Goal: Task Accomplishment & Management: Use online tool/utility

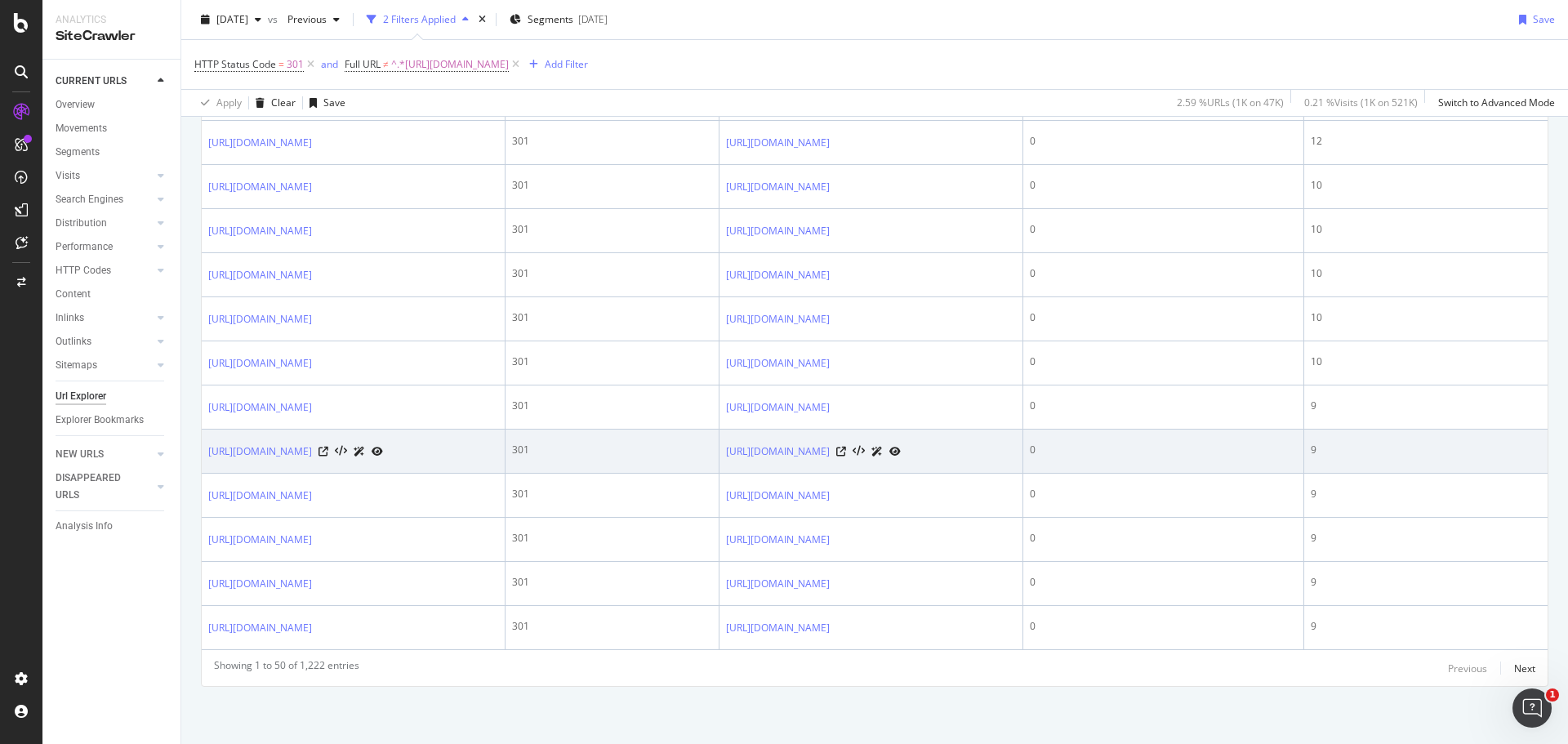
scroll to position [2967, 0]
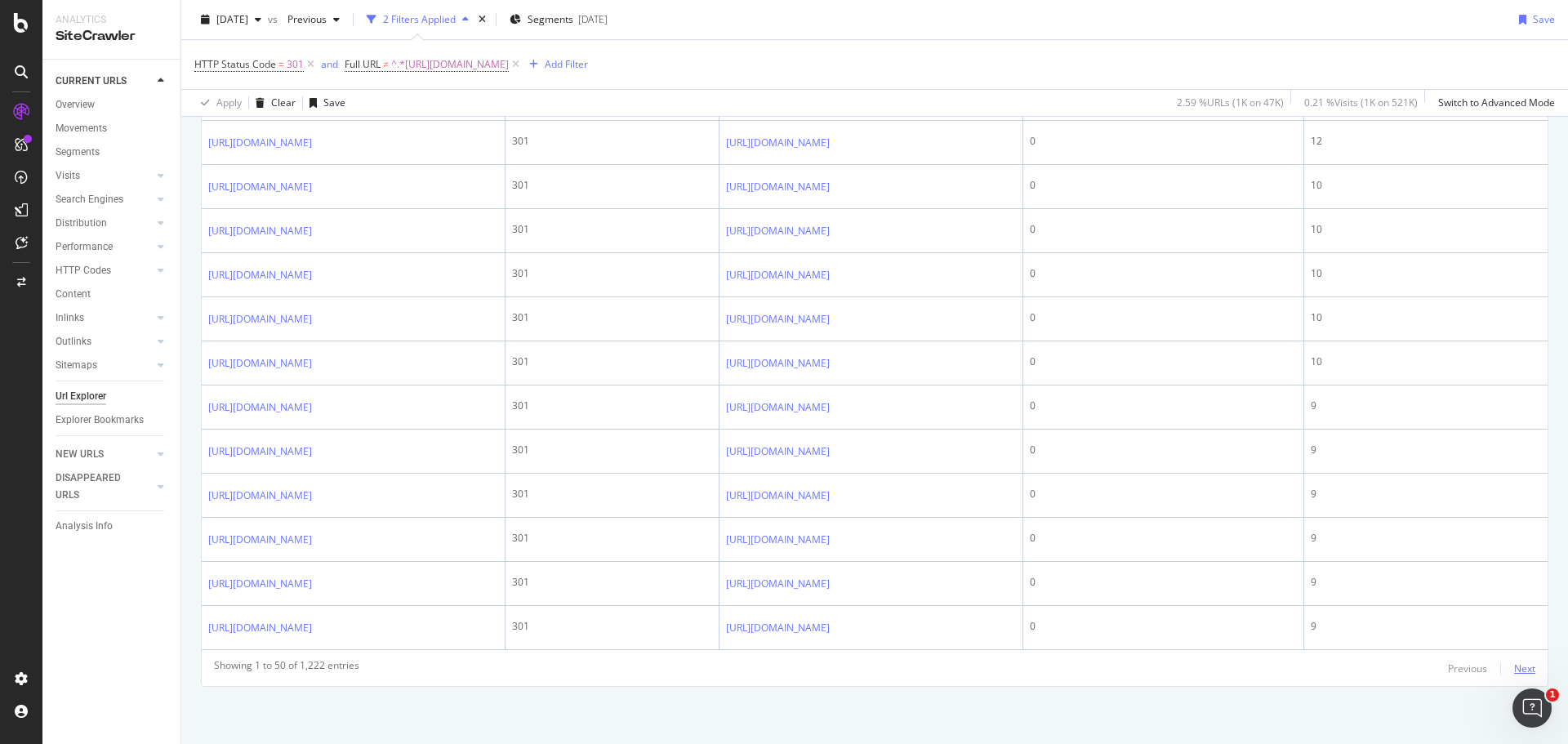
click at [1514, 665] on div "Next" at bounding box center [1524, 668] width 21 height 14
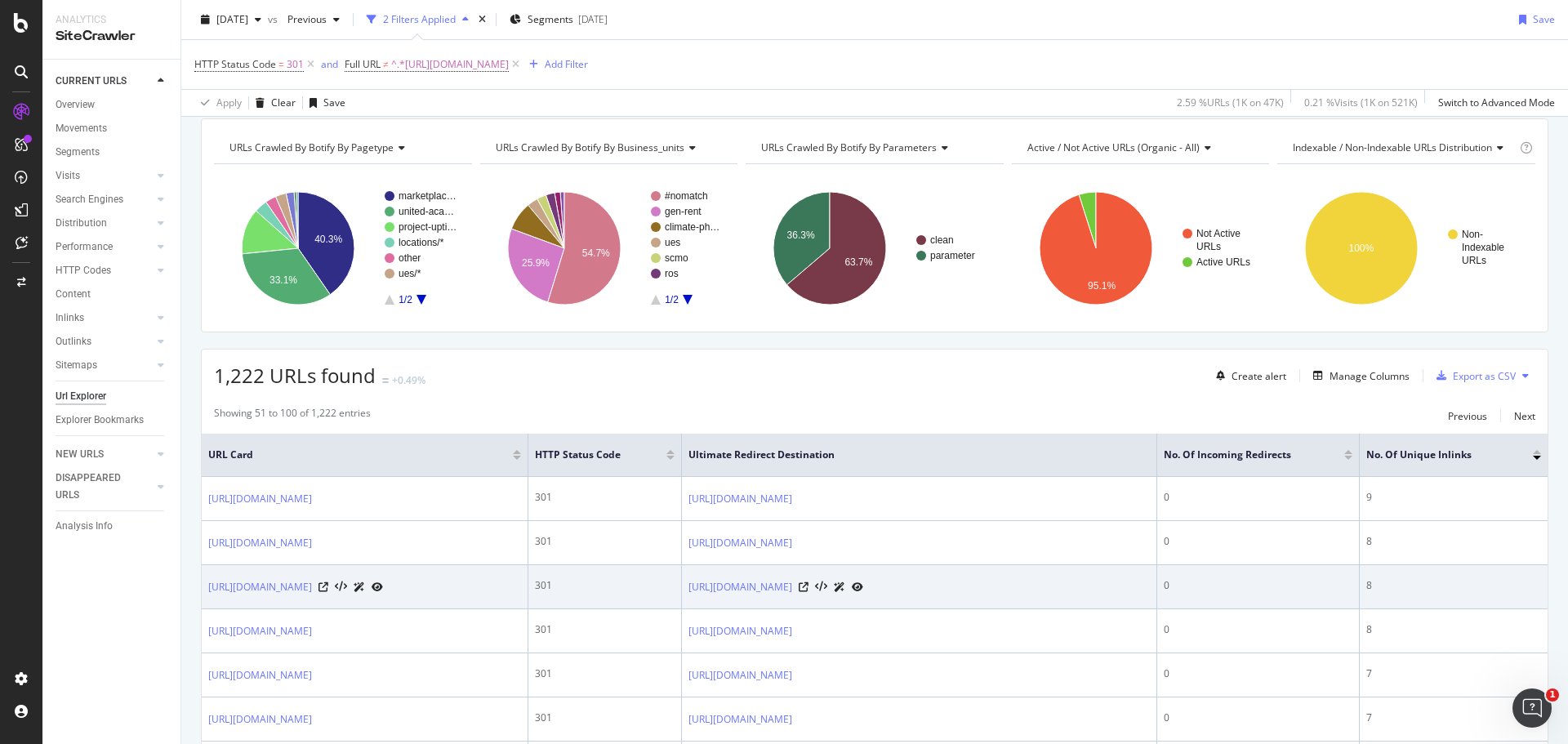
scroll to position [0, 0]
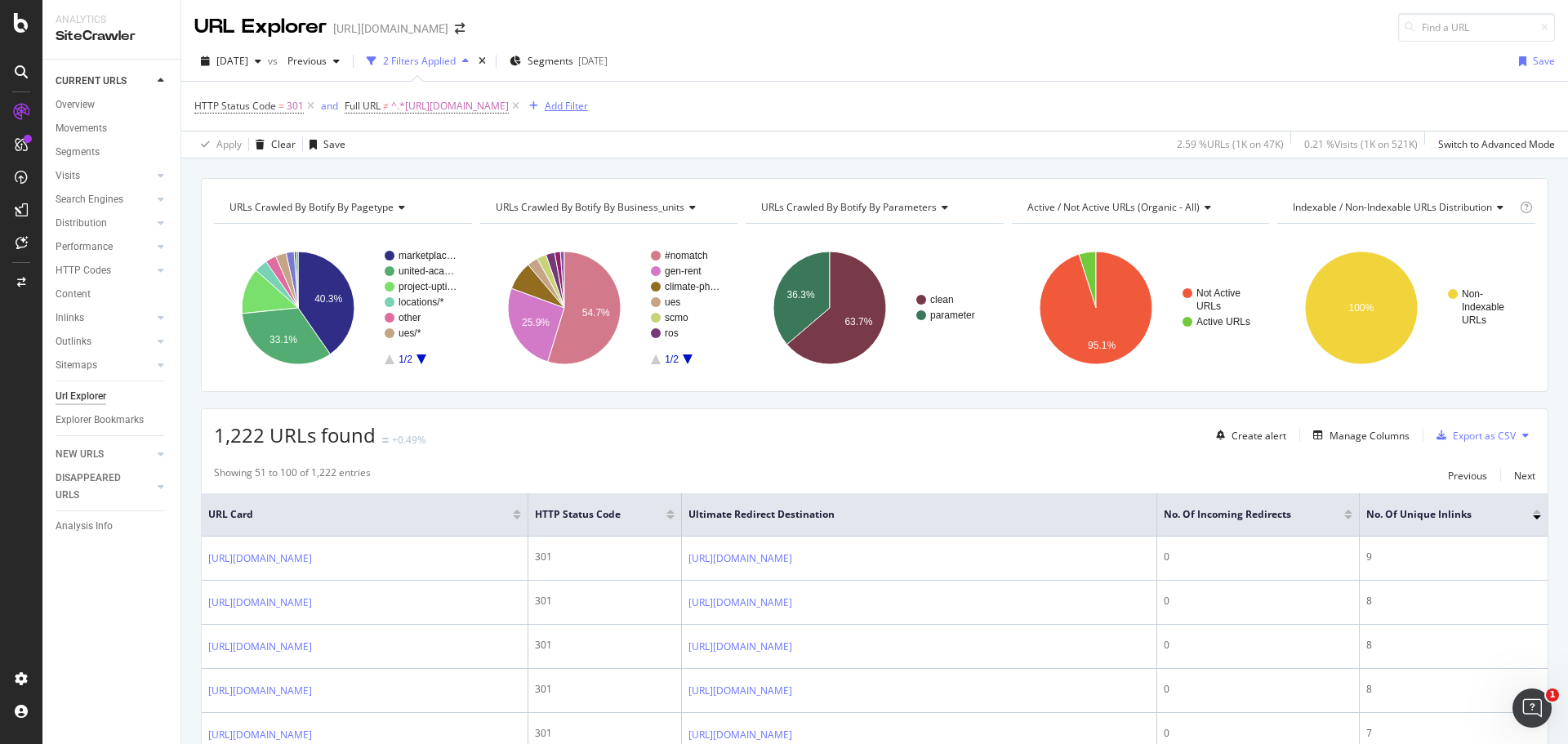
click at [588, 105] on div "Add Filter" at bounding box center [566, 106] width 43 height 14
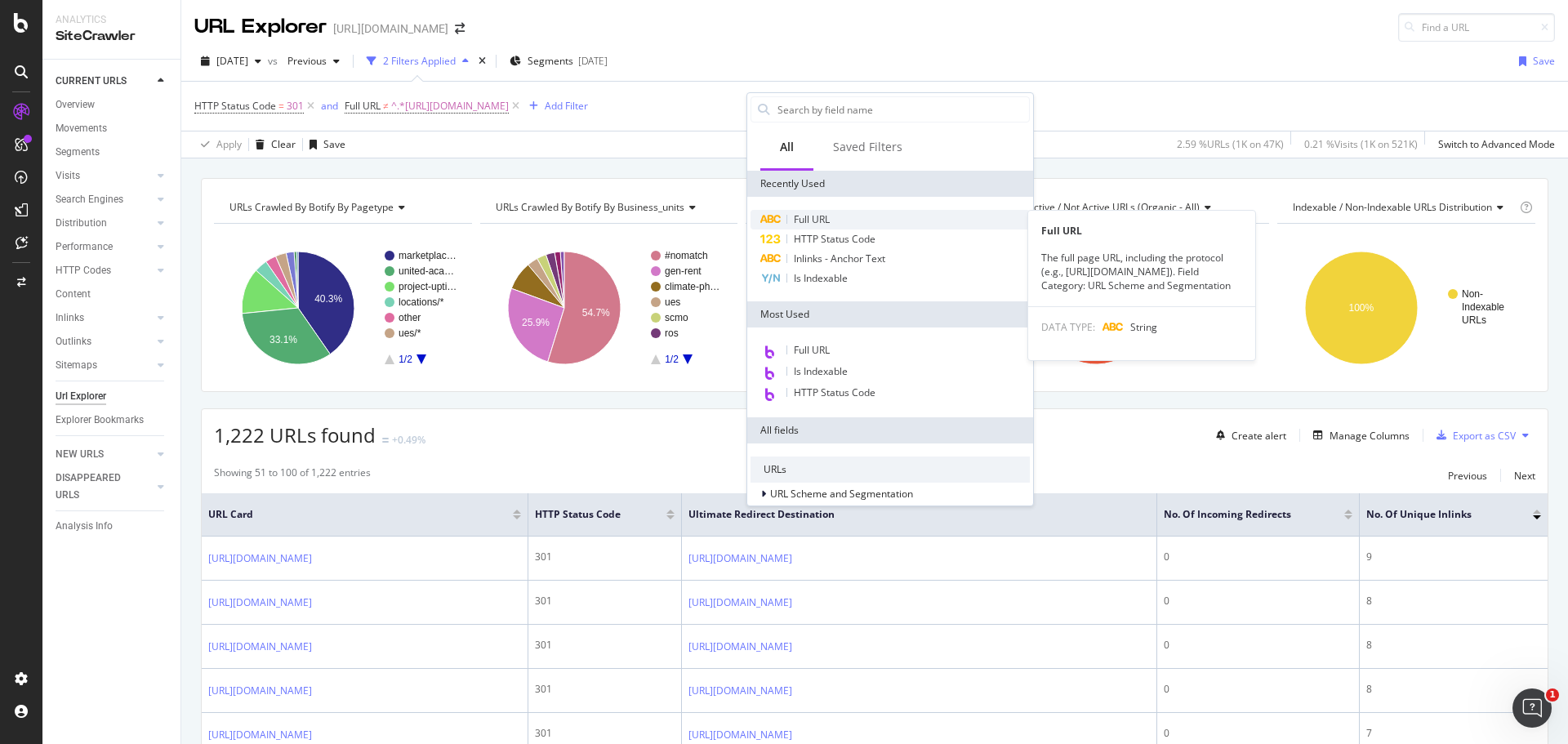
click at [813, 222] on span "Full URL" at bounding box center [812, 220] width 36 height 14
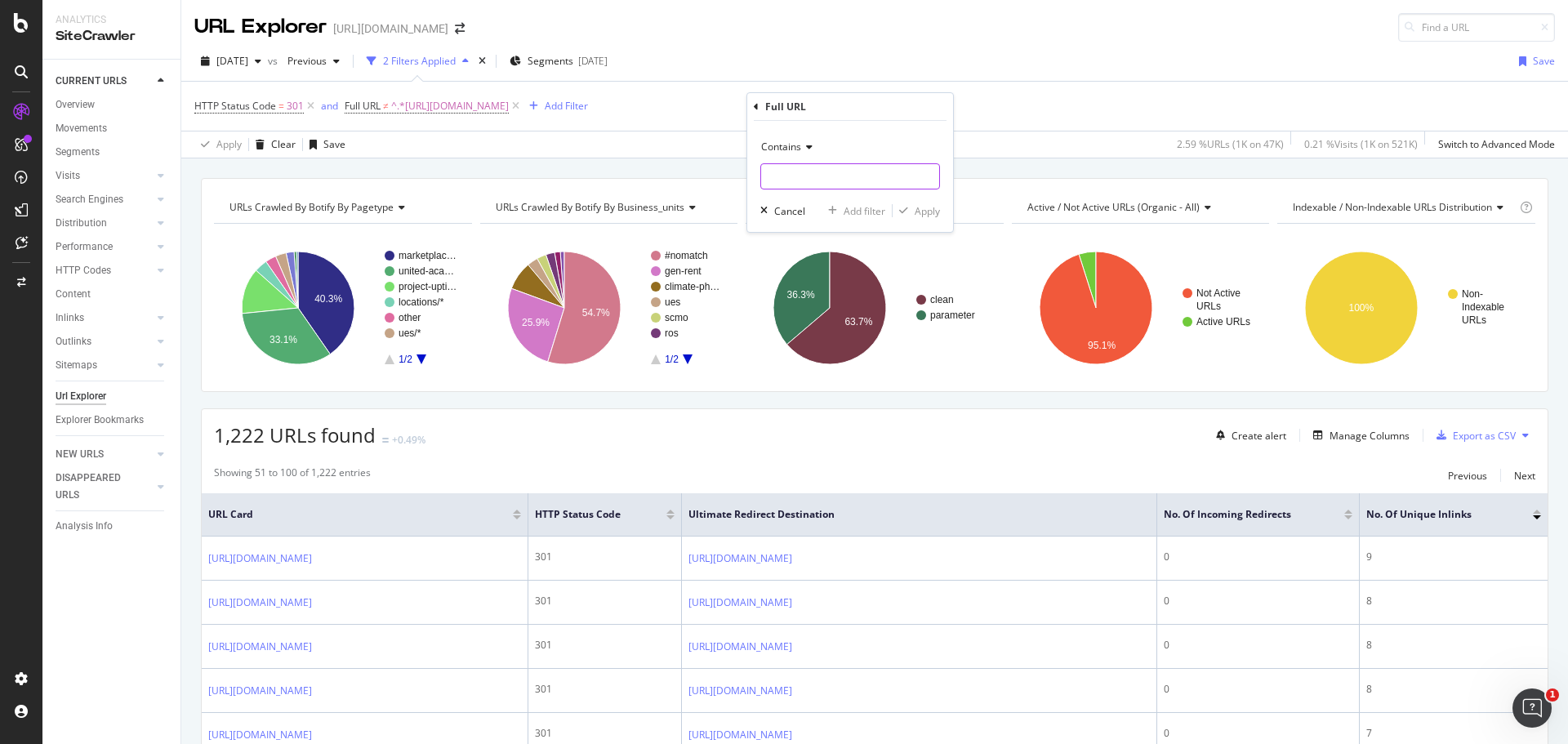
paste input "[URL][DOMAIN_NAME] [URL][DOMAIN_NAME] [URL][DOMAIN_NAME] [URL][DOMAIN_NAME] [UR…"
type input "[URL][DOMAIN_NAME] [URL][DOMAIN_NAME] [URL][DOMAIN_NAME] [URL][DOMAIN_NAME] [UR…"
click at [796, 210] on div "Cancel" at bounding box center [790, 211] width 31 height 14
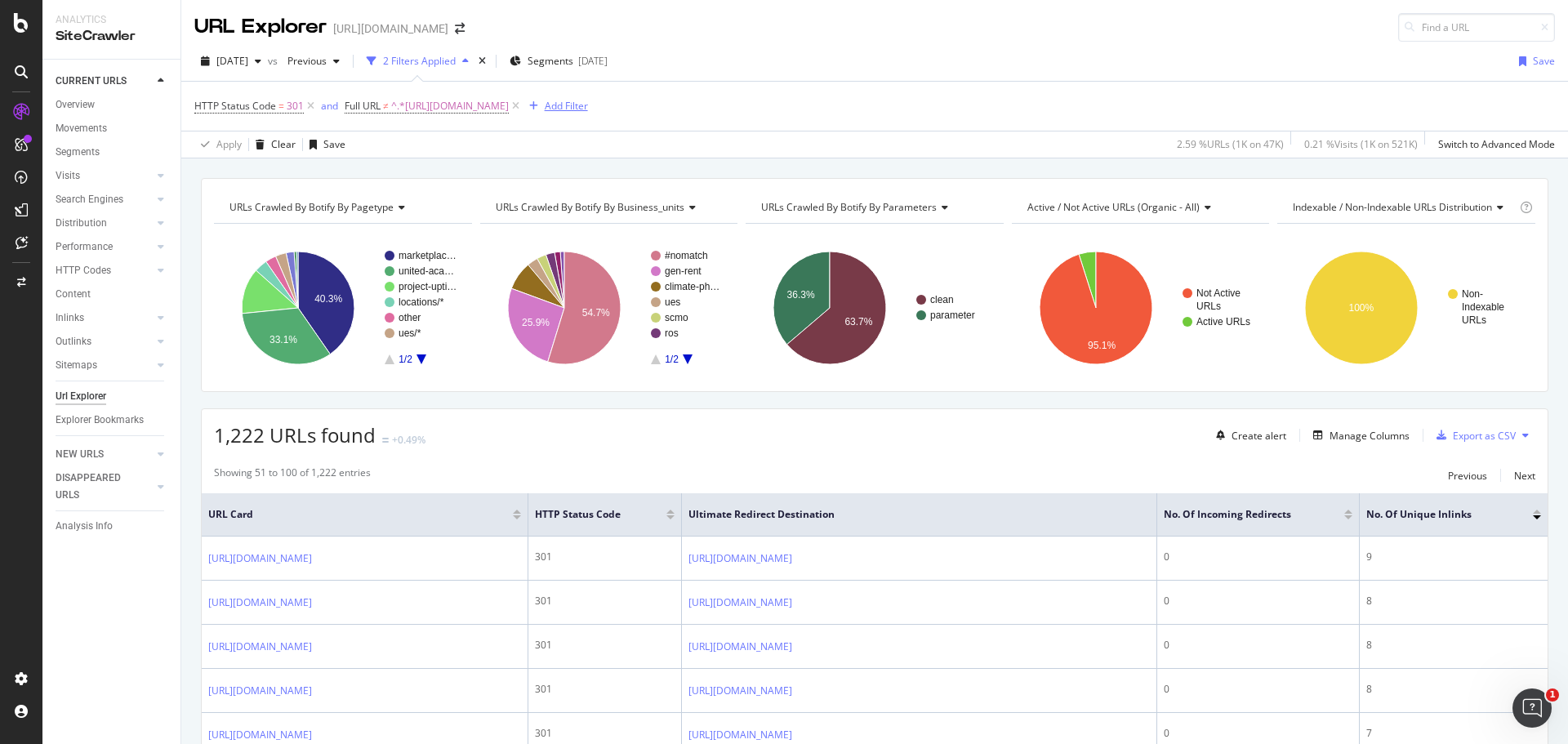
click at [588, 104] on div "Add Filter" at bounding box center [566, 106] width 43 height 14
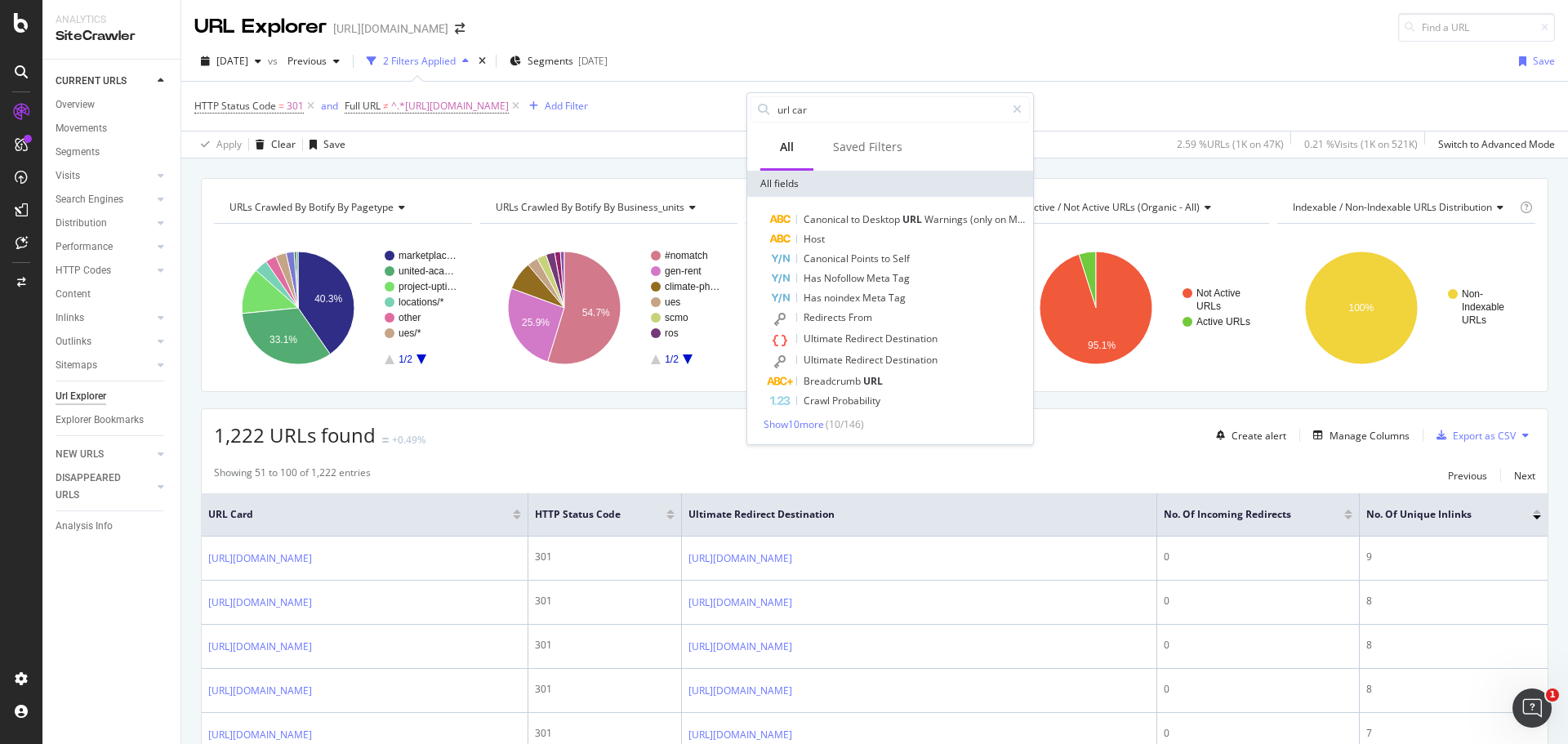
type input "url card"
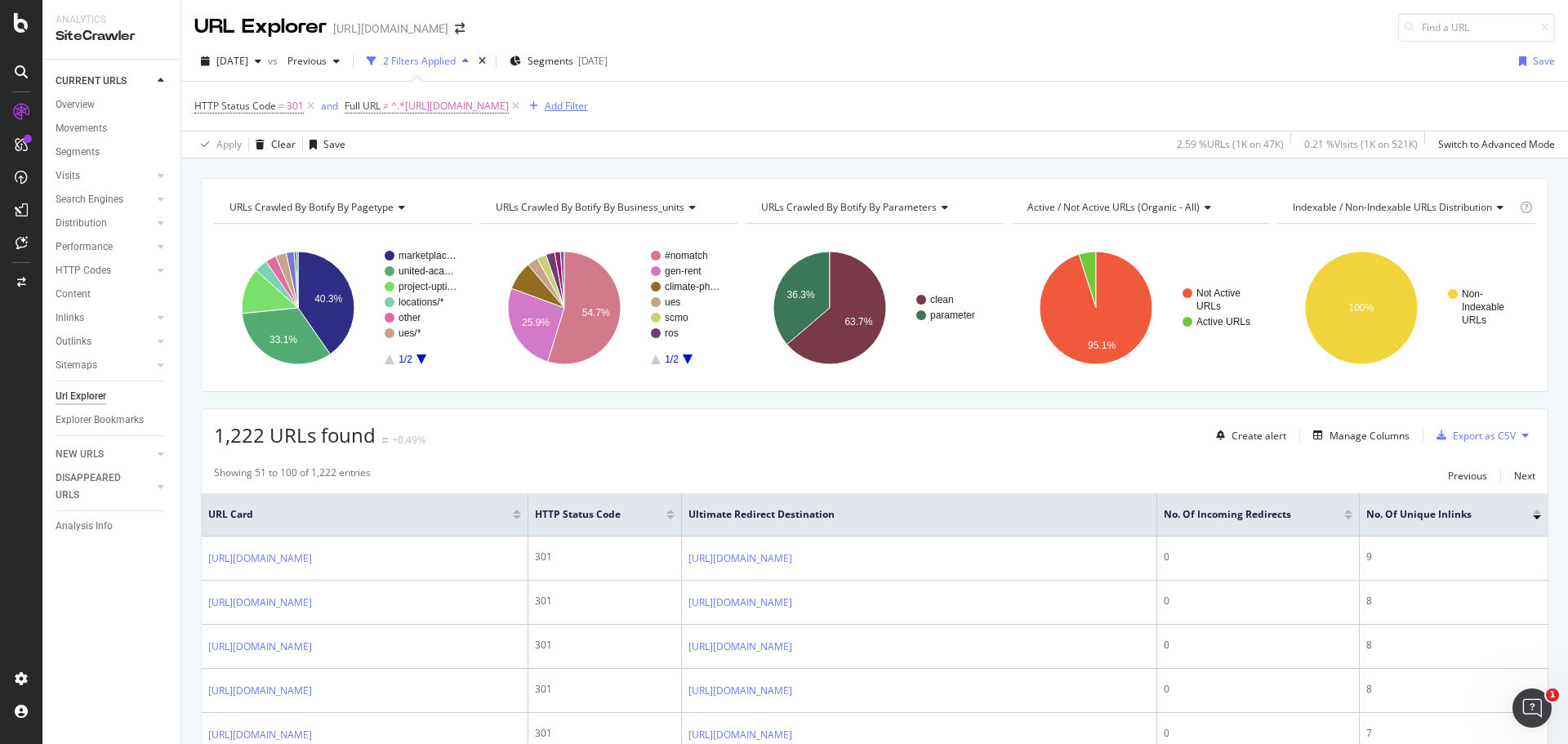
click at [588, 104] on div "Add Filter" at bounding box center [566, 106] width 43 height 14
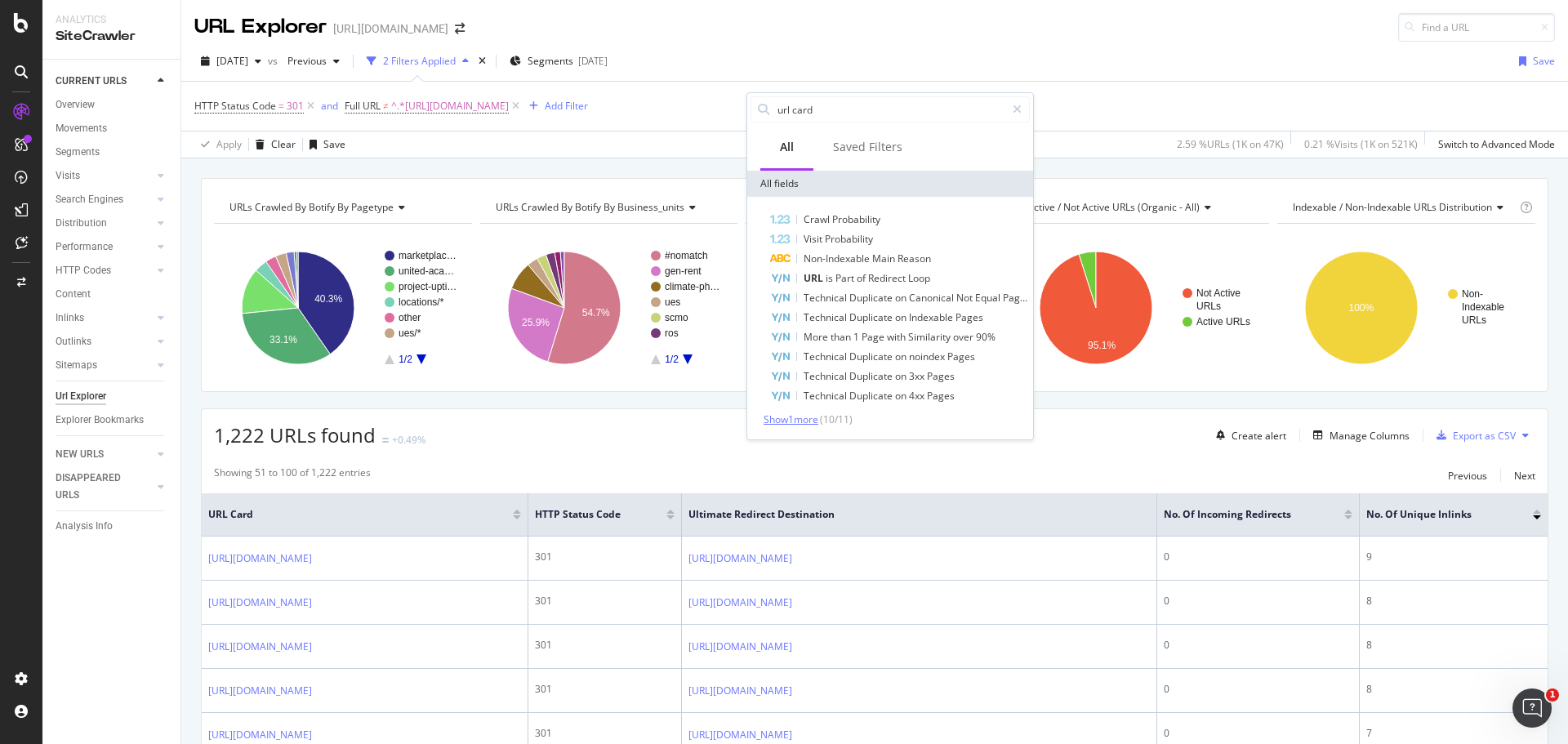
click at [818, 421] on span "Show 1 more" at bounding box center [790, 420] width 54 height 14
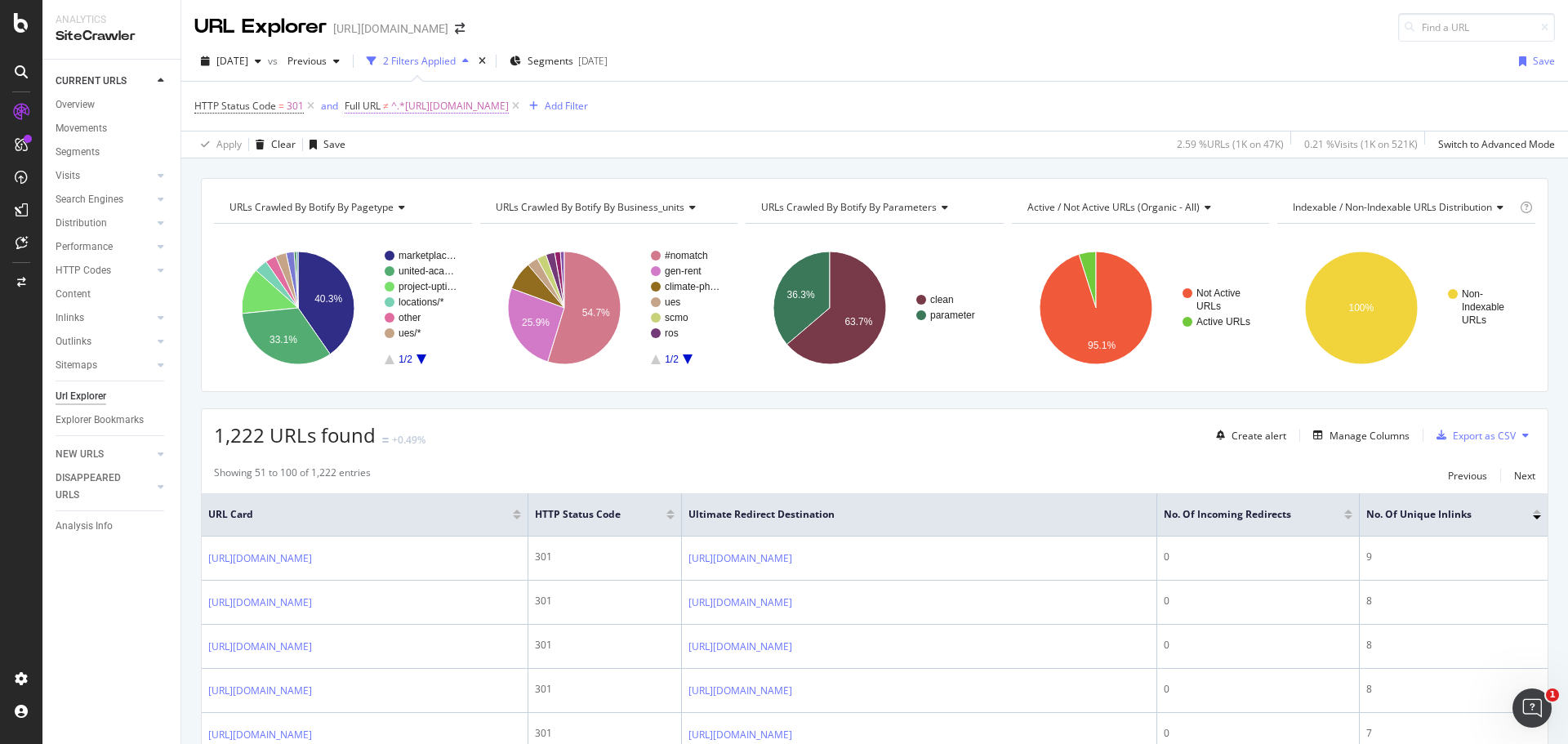
click at [509, 103] on span "^.*[URL][DOMAIN_NAME]" at bounding box center [450, 106] width 117 height 23
click at [588, 100] on div "Add Filter" at bounding box center [566, 106] width 43 height 14
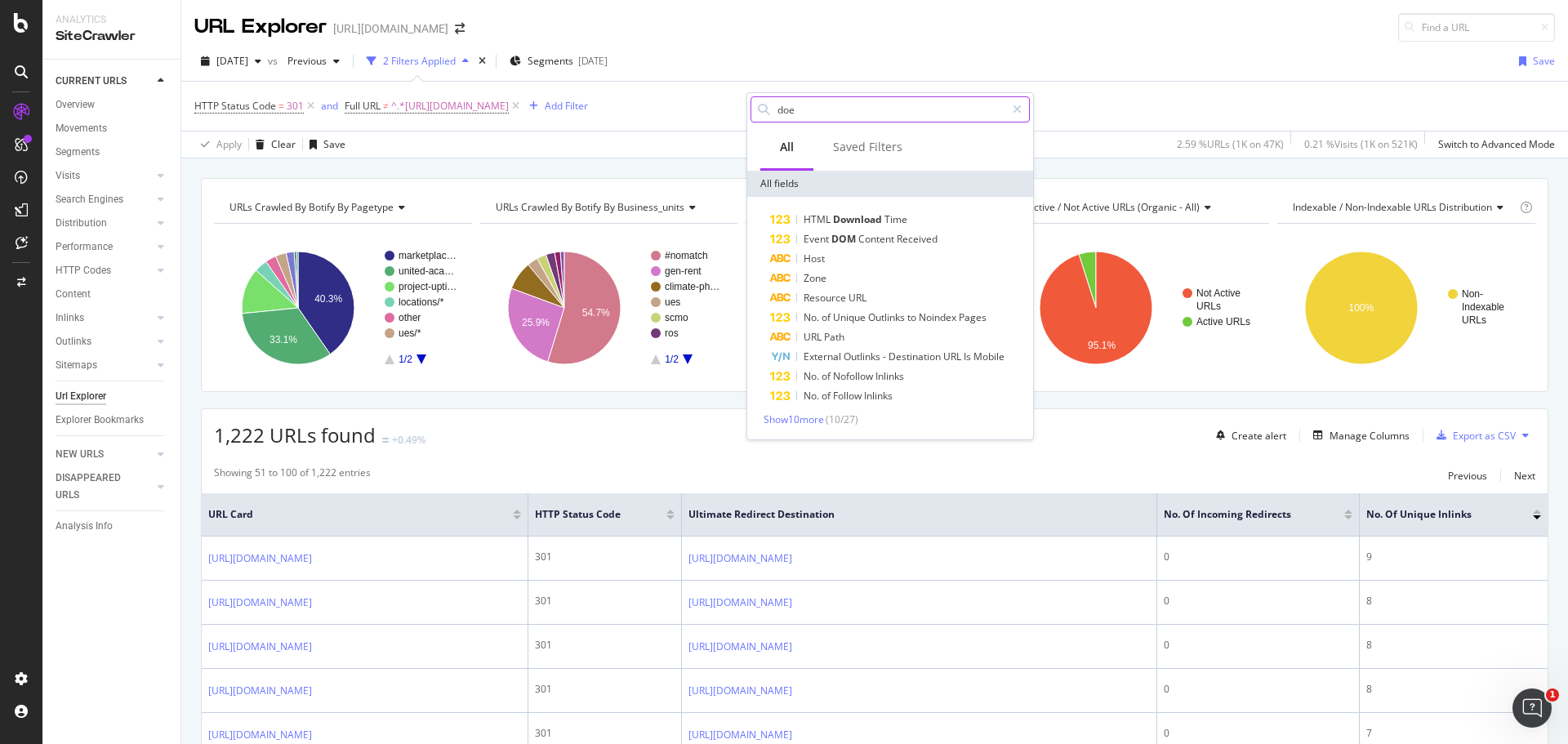
type input "does"
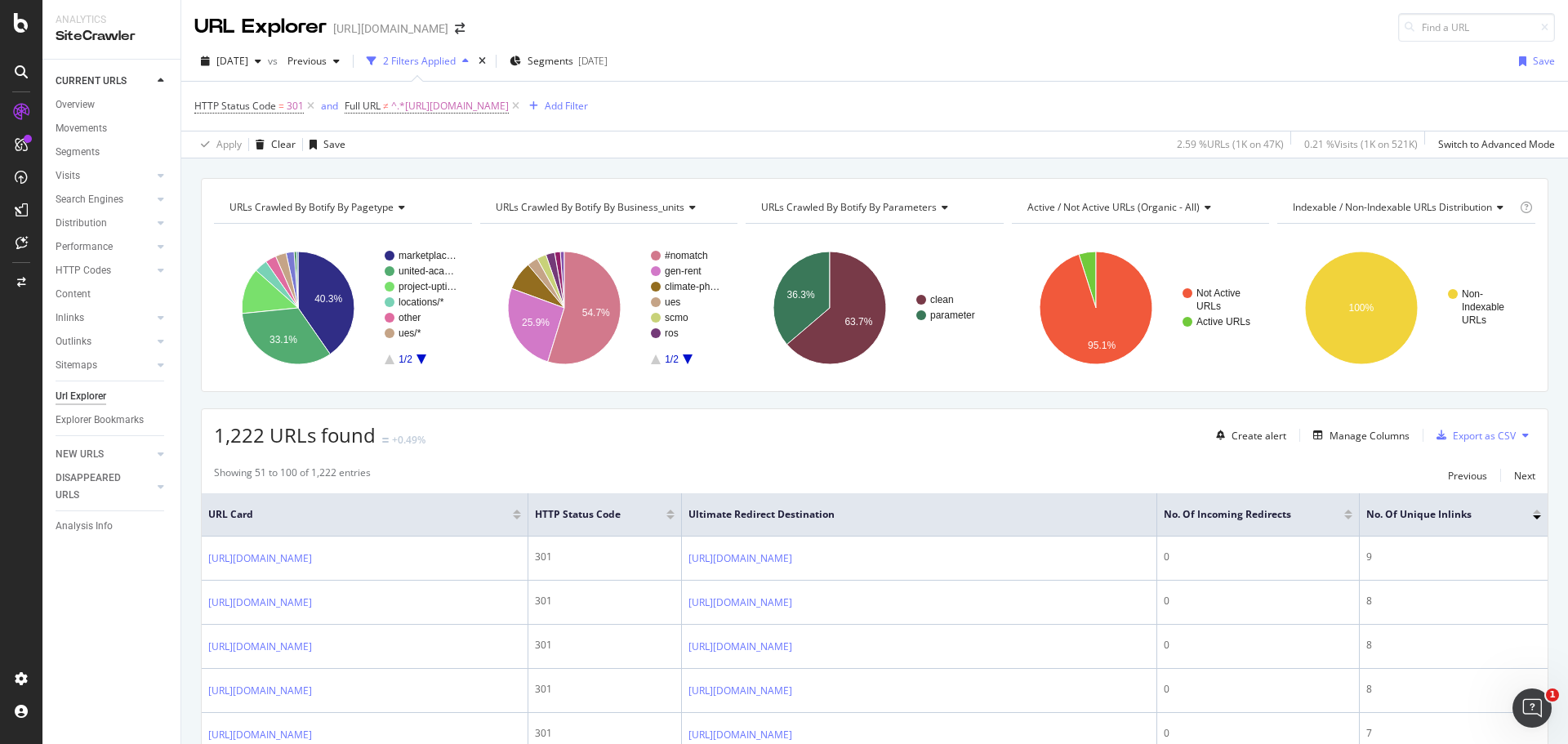
click at [1120, 106] on div "HTTP Status Code = 301 and Full URL ≠ ^.*[URL][DOMAIN_NAME] Add Filter" at bounding box center [874, 106] width 1360 height 49
